Goal: Navigation & Orientation: Find specific page/section

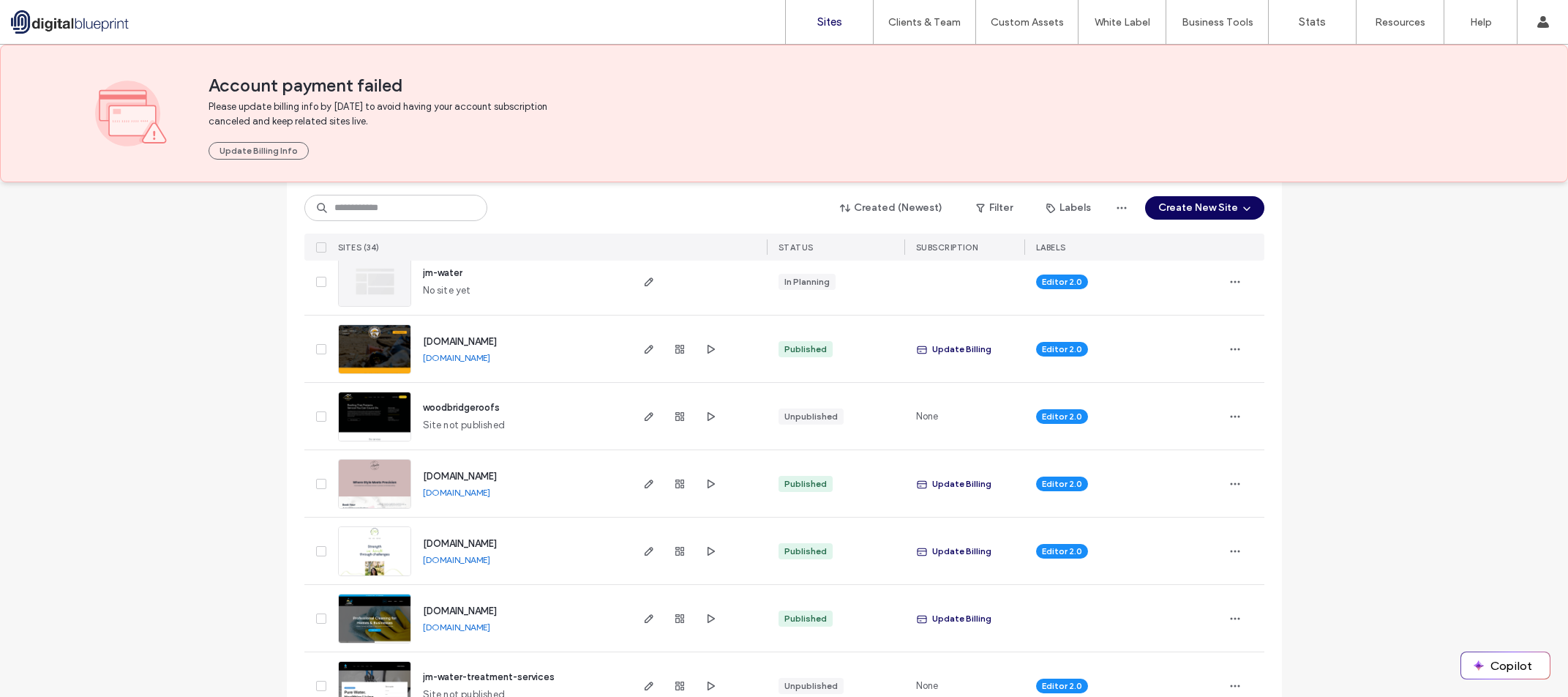
scroll to position [719, 0]
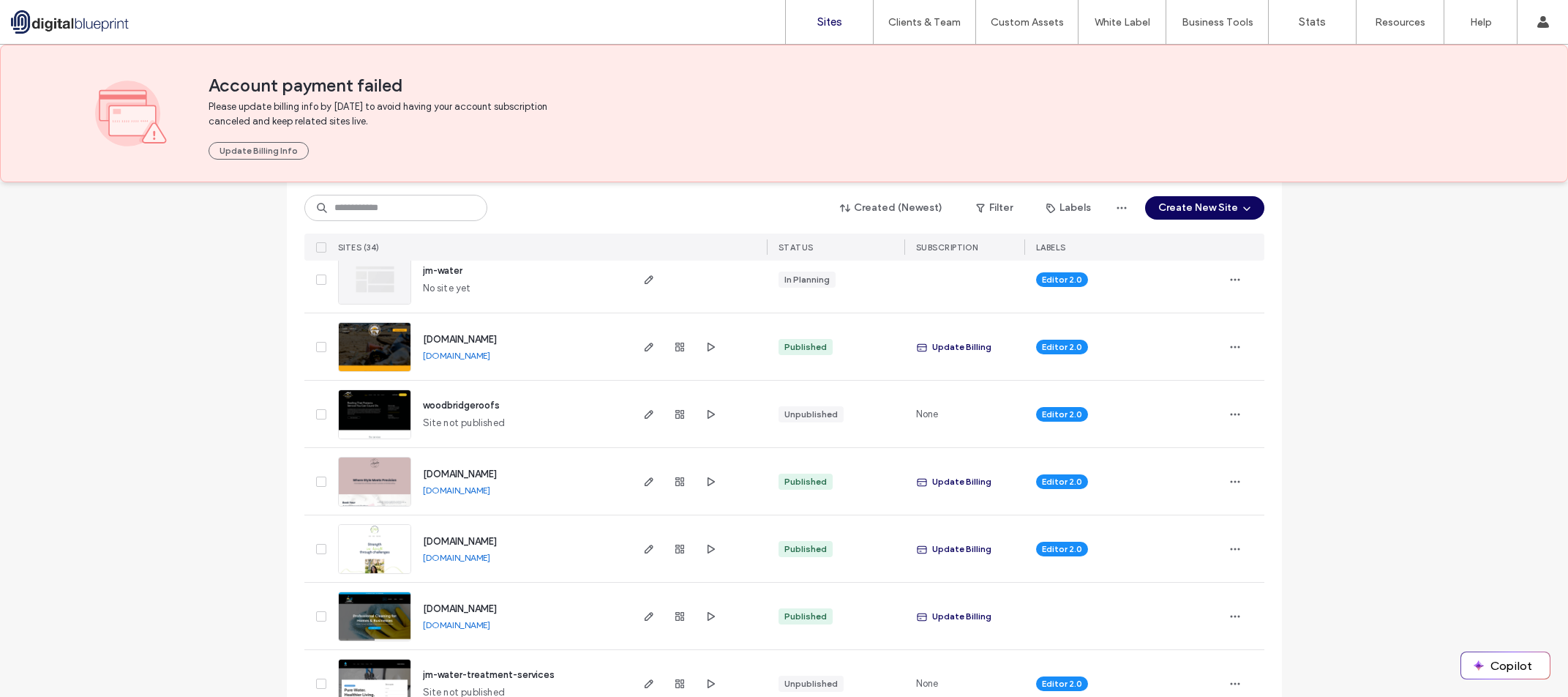
click at [490, 559] on link "[DOMAIN_NAME]" at bounding box center [457, 557] width 68 height 11
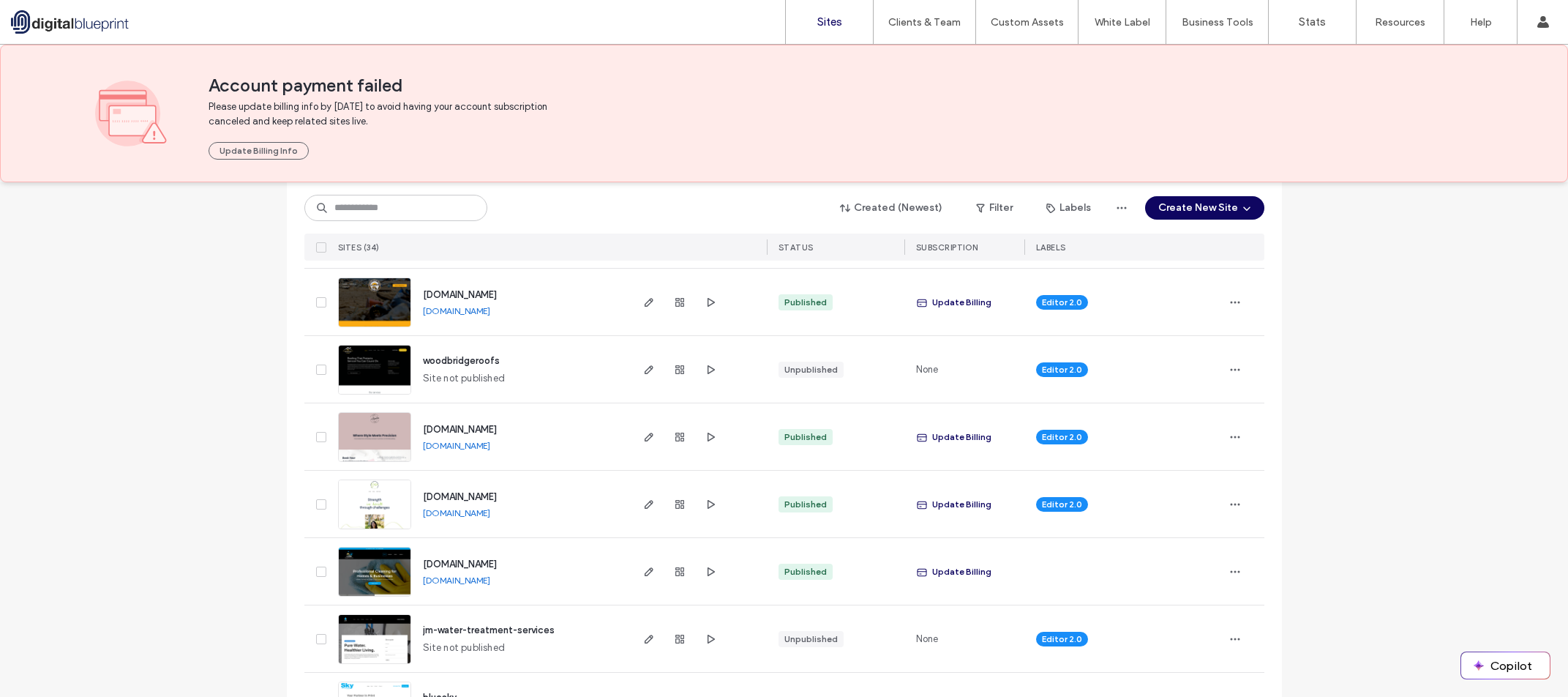
scroll to position [792, 0]
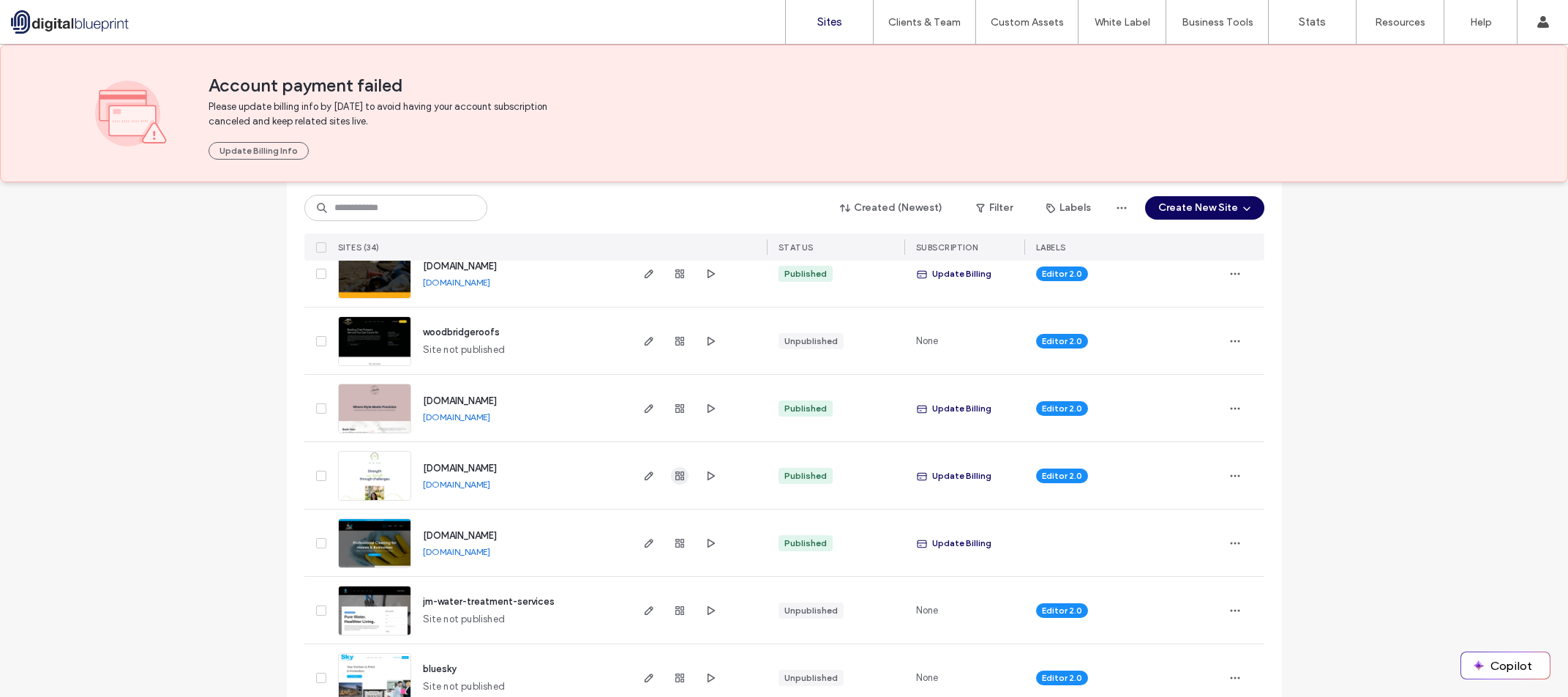
click at [674, 474] on icon "button" at bounding box center [679, 475] width 12 height 12
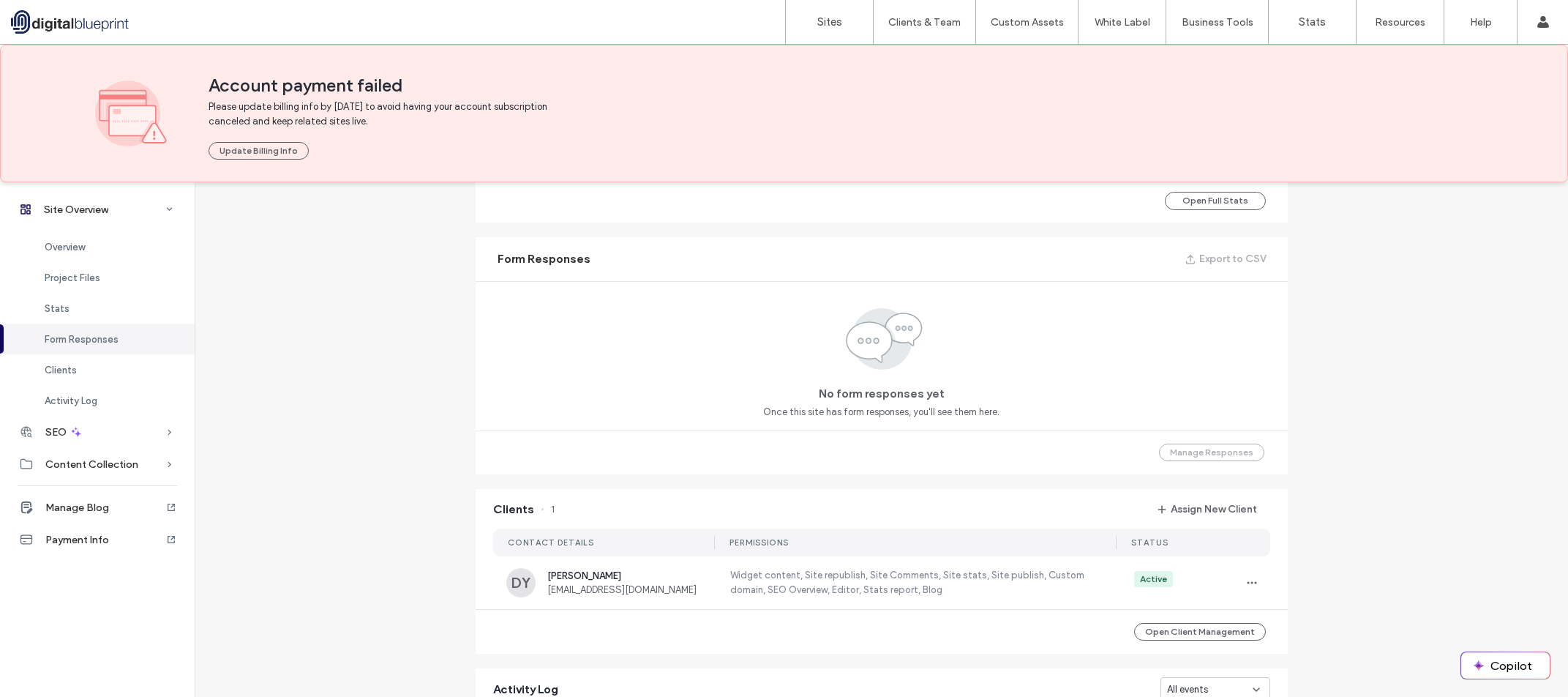
scroll to position [1097, 0]
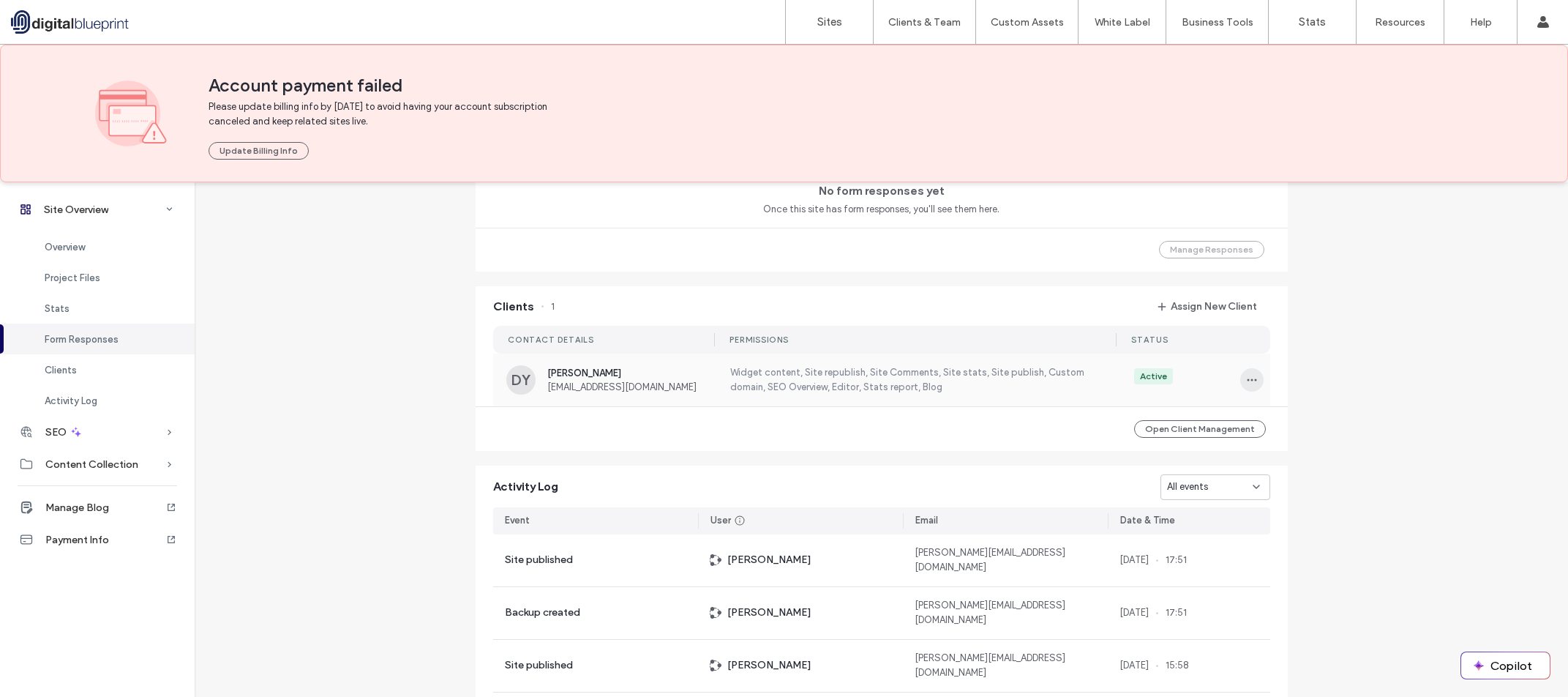
click at [1250, 386] on span "button" at bounding box center [1252, 380] width 24 height 24
click at [1310, 427] on div "Edit Permissions" at bounding box center [1301, 418] width 131 height 28
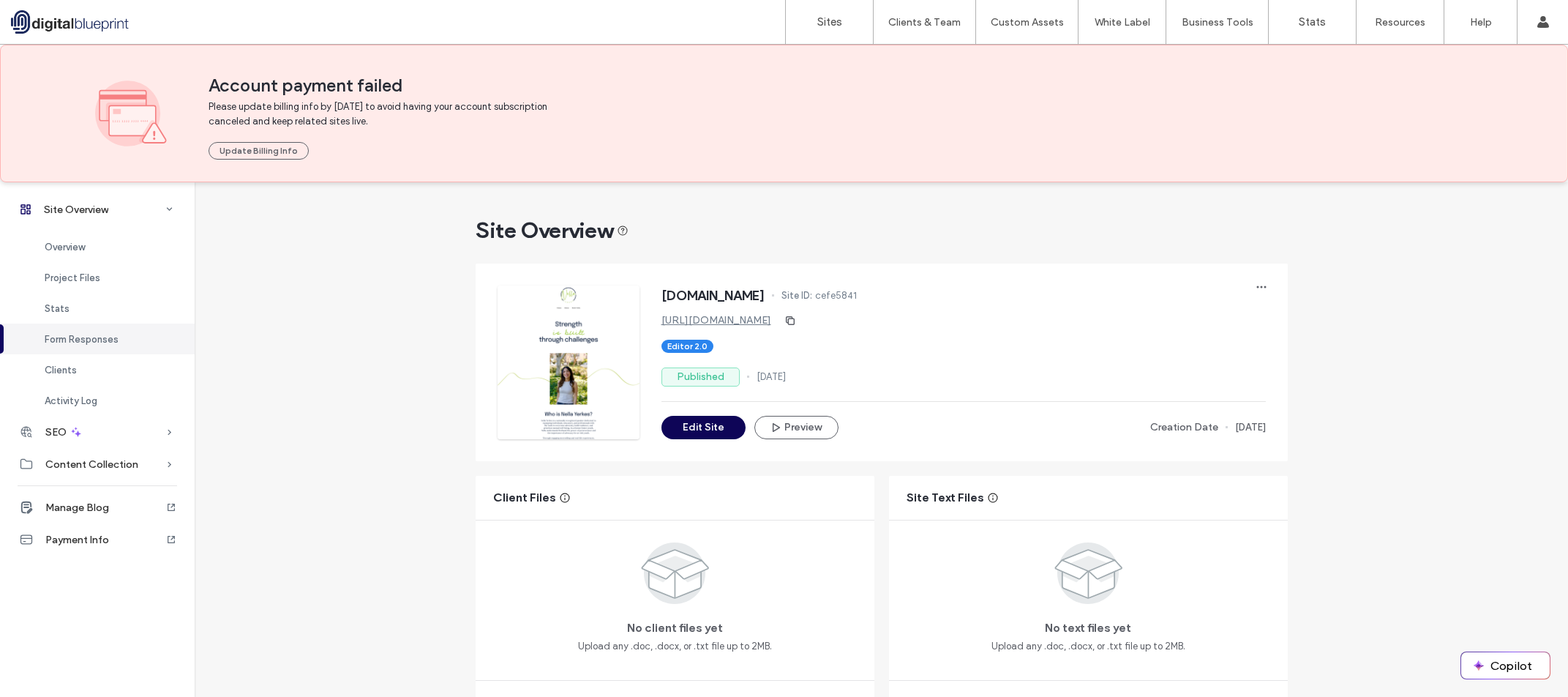
click at [723, 430] on button "Edit Site" at bounding box center [703, 427] width 84 height 24
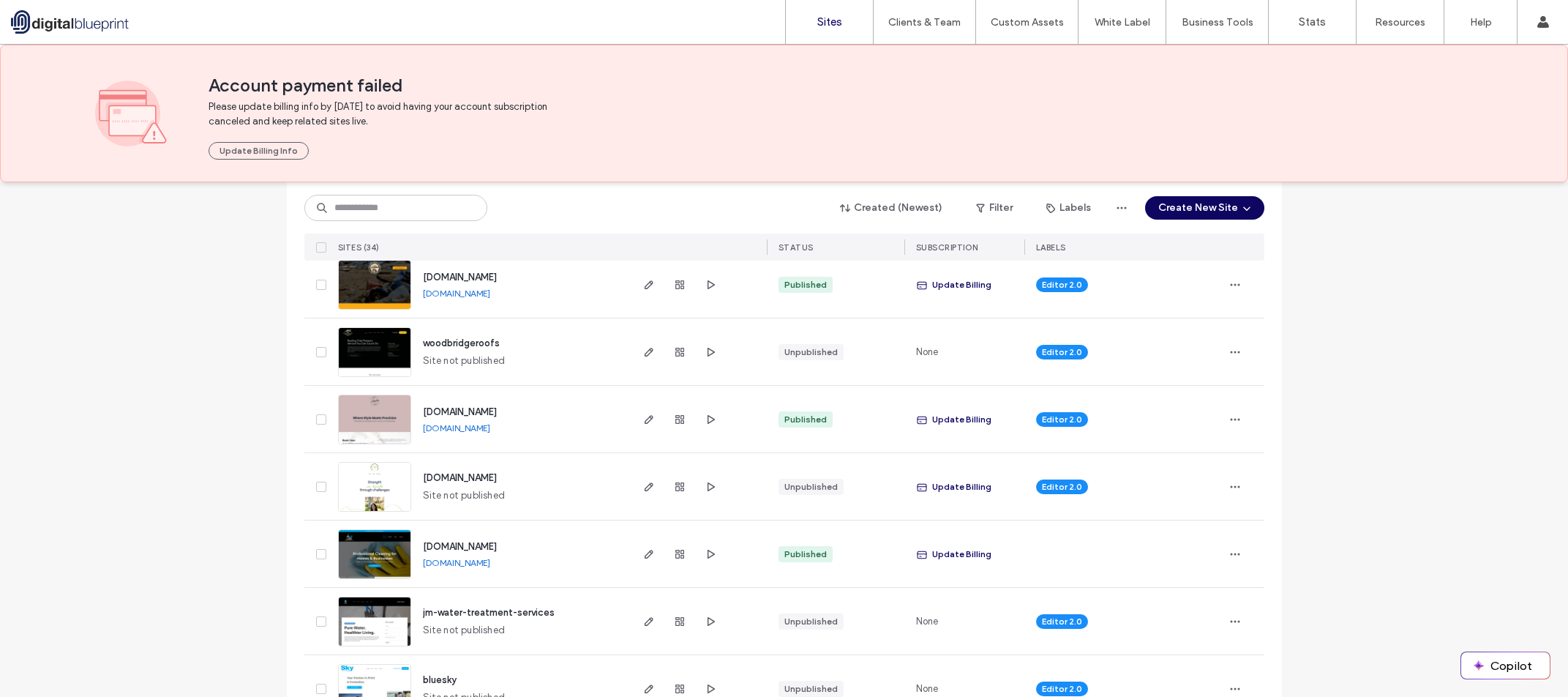
scroll to position [805, 0]
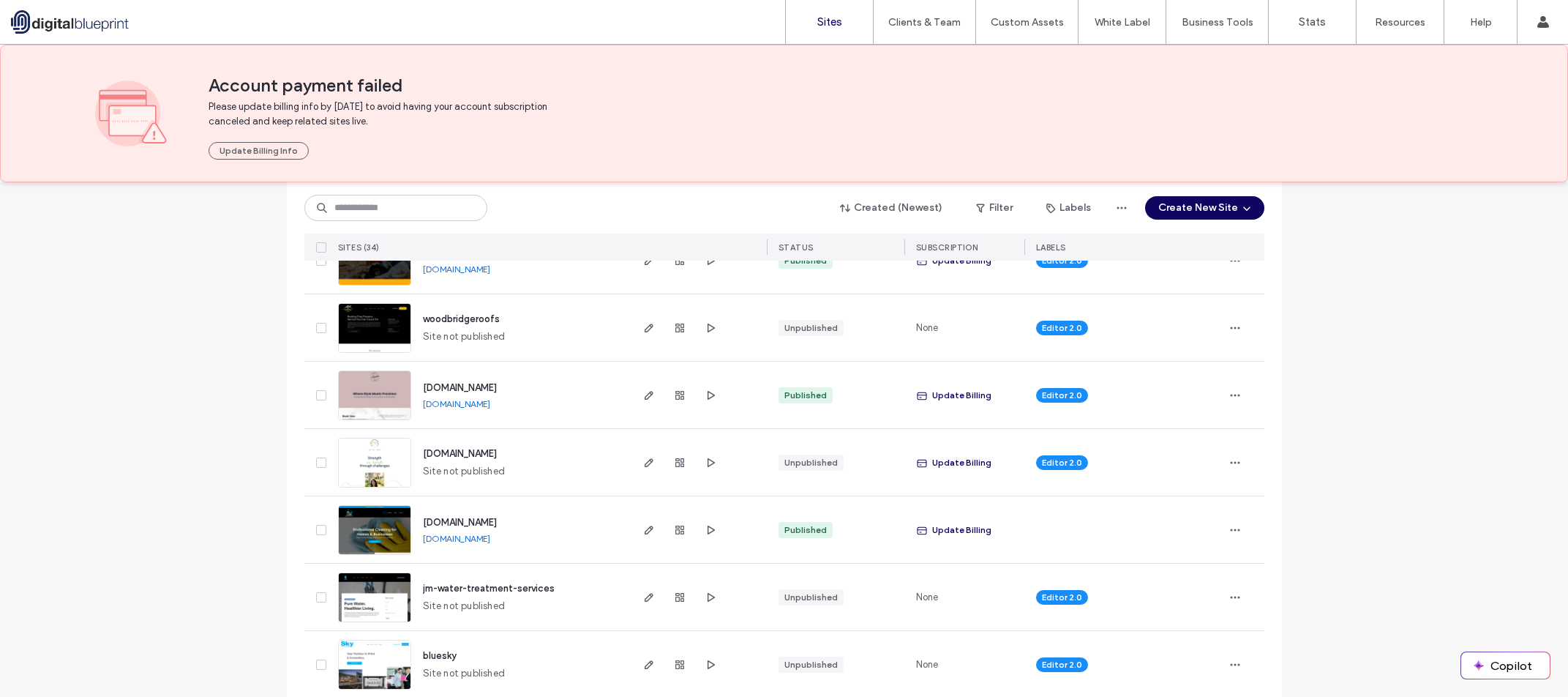
click at [490, 404] on link "[DOMAIN_NAME]" at bounding box center [457, 404] width 68 height 11
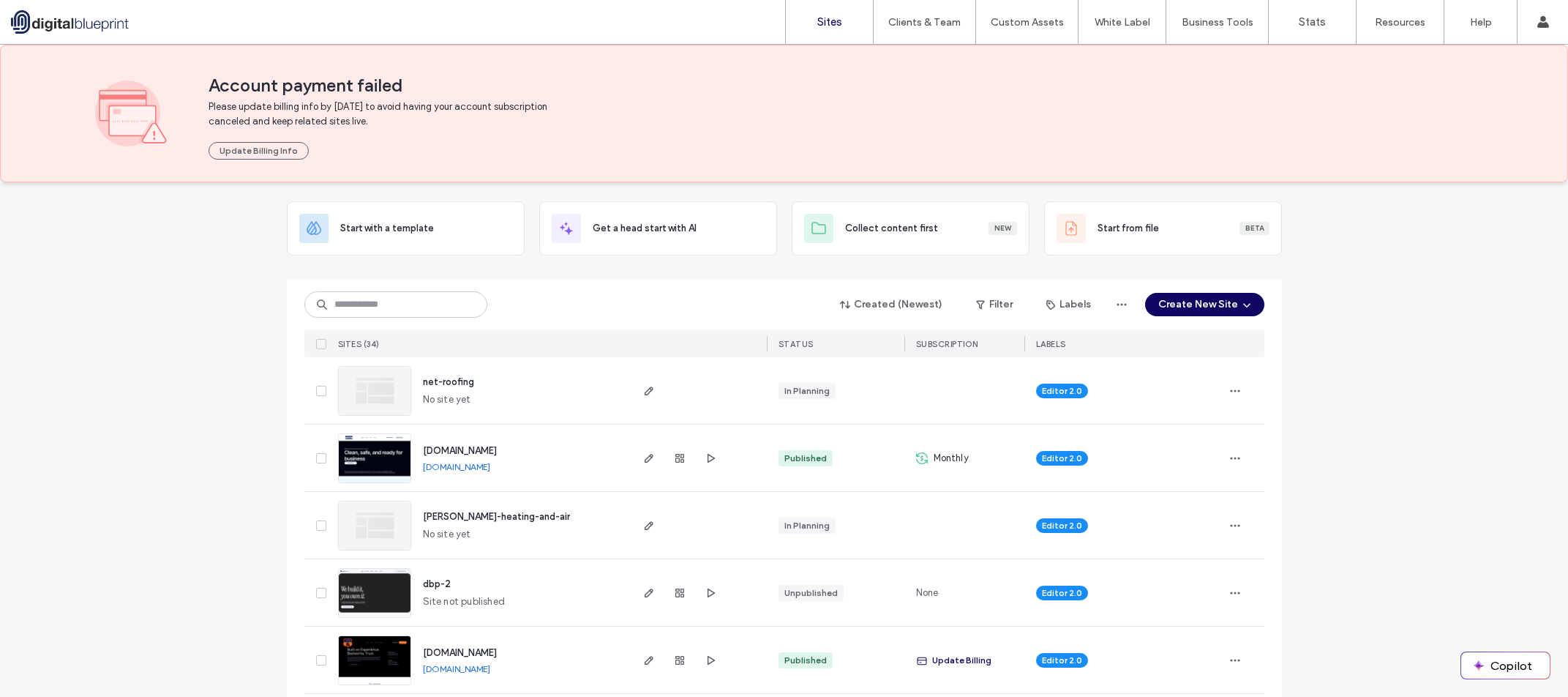
scroll to position [0, 0]
